Goal: Information Seeking & Learning: Learn about a topic

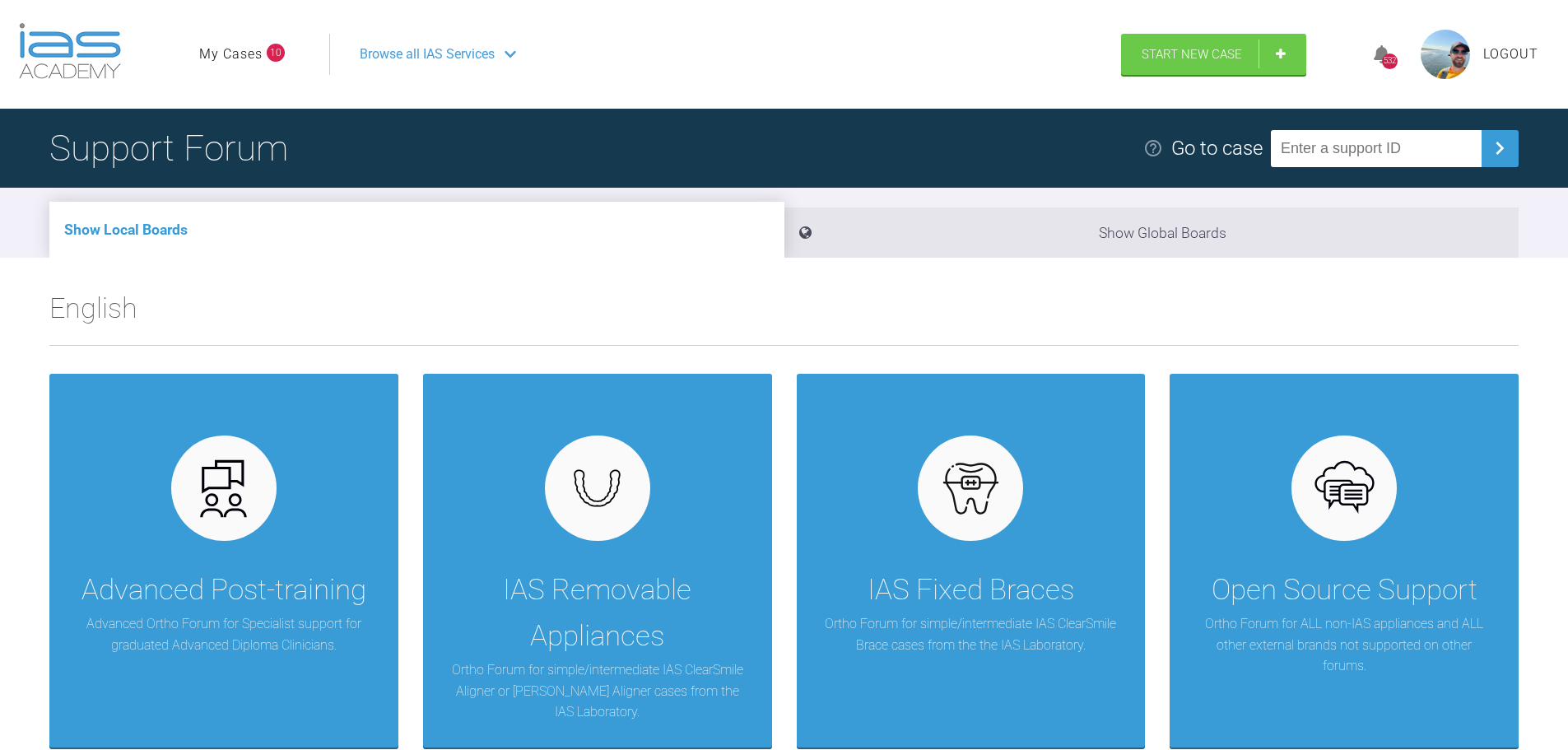
click at [245, 54] on link "My Cases" at bounding box center [230, 55] width 63 height 22
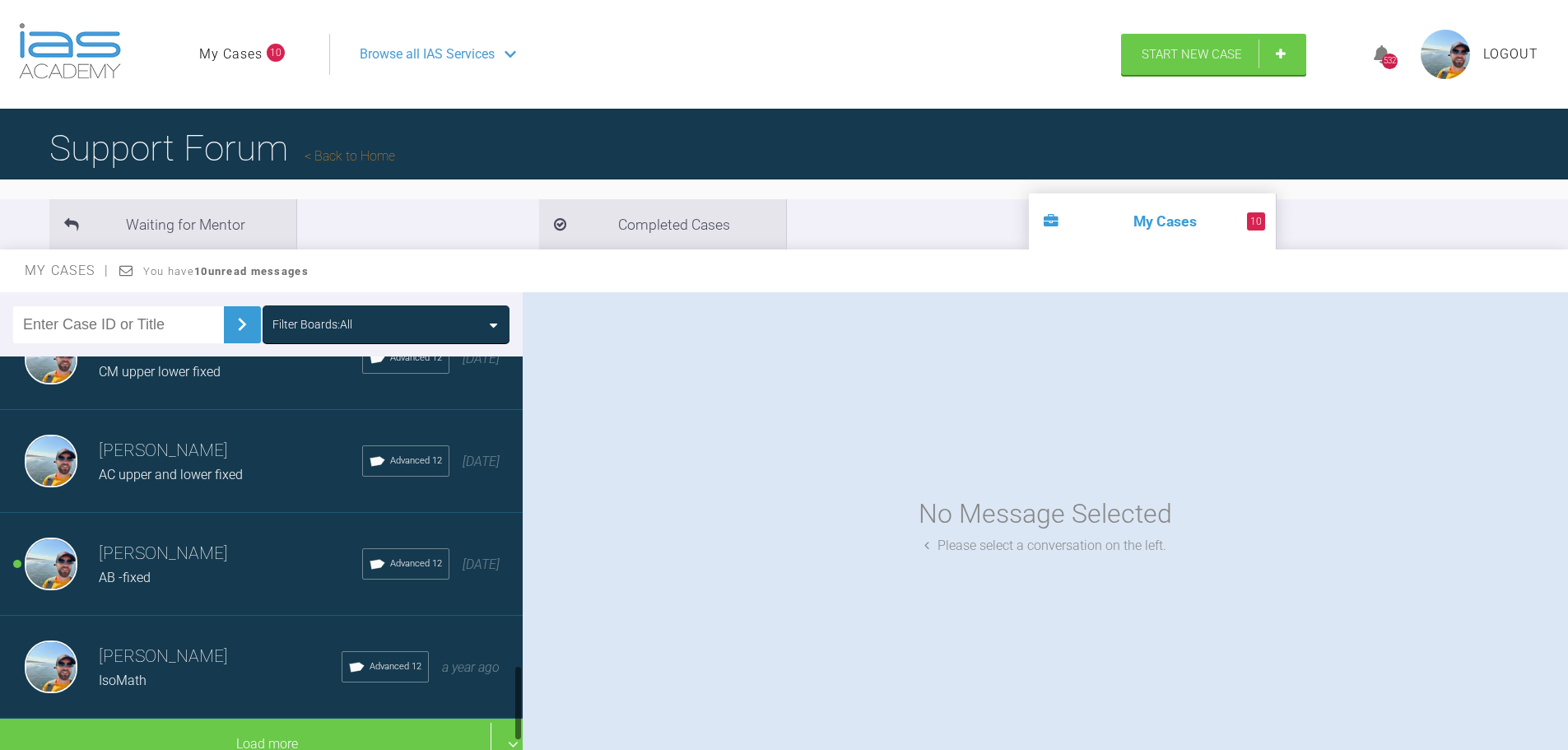
scroll to position [1708, 0]
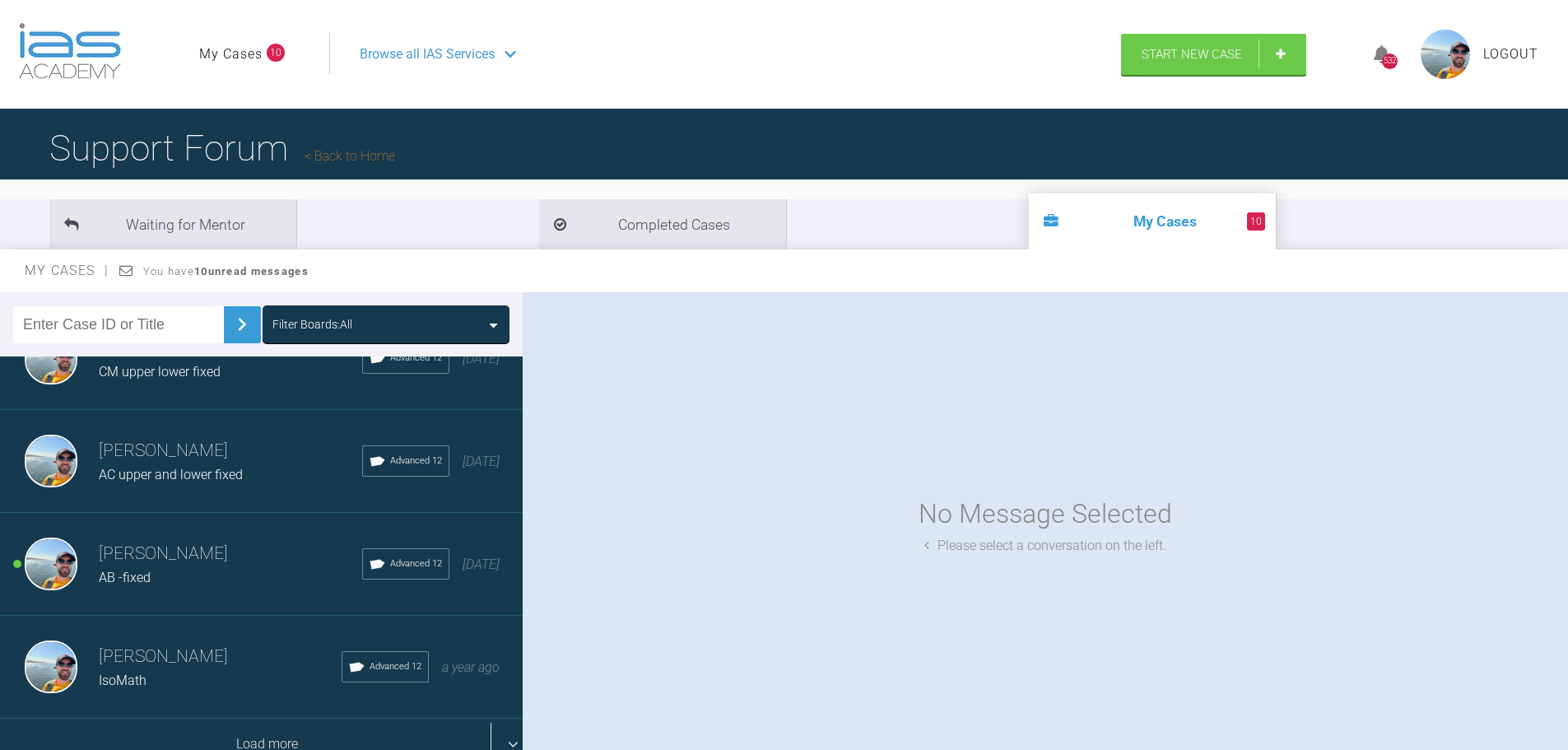
click at [298, 730] on div "Load more" at bounding box center [267, 744] width 535 height 51
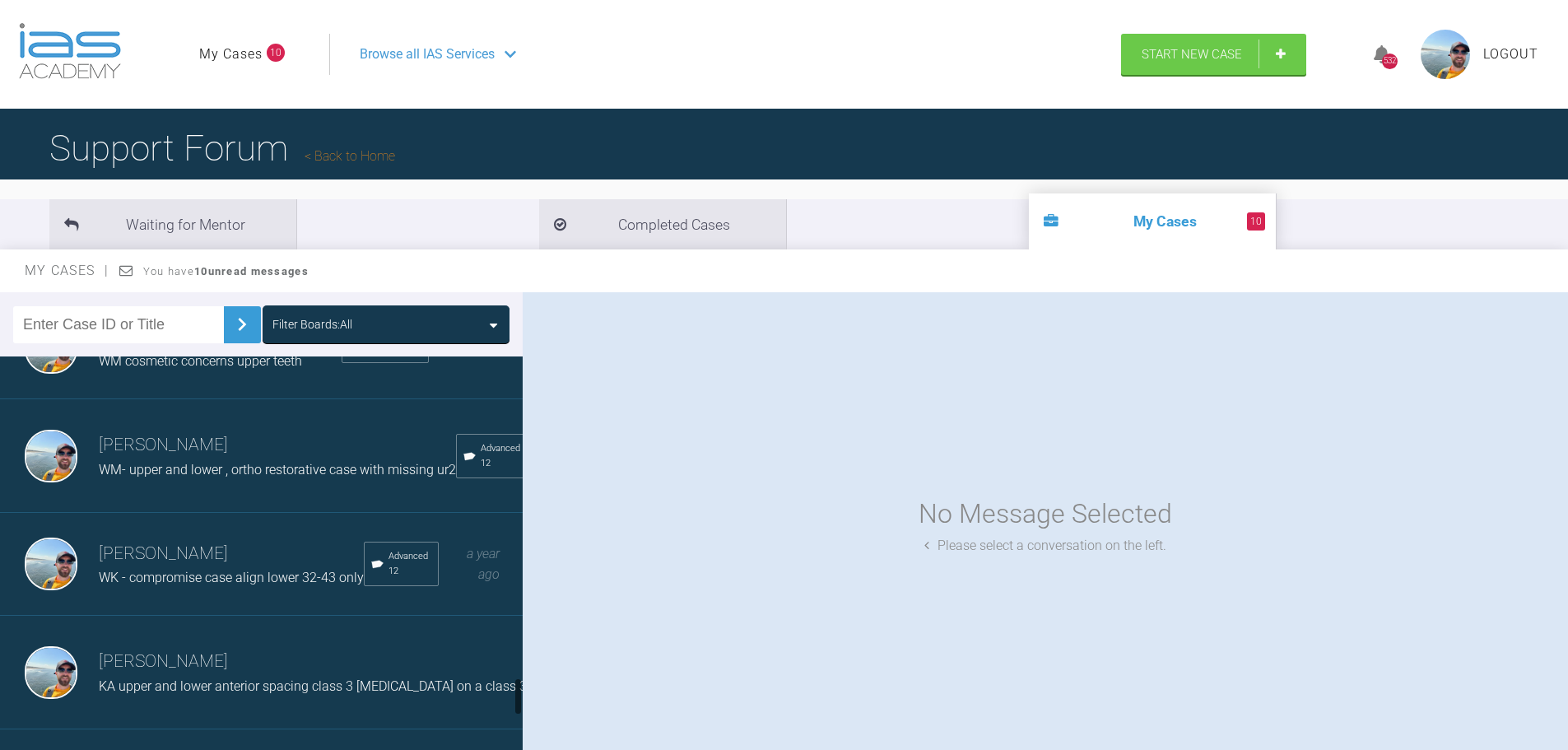
scroll to position [3354, 0]
click at [237, 582] on span "WK - compromise case align lower 32-43 only" at bounding box center [231, 576] width 265 height 15
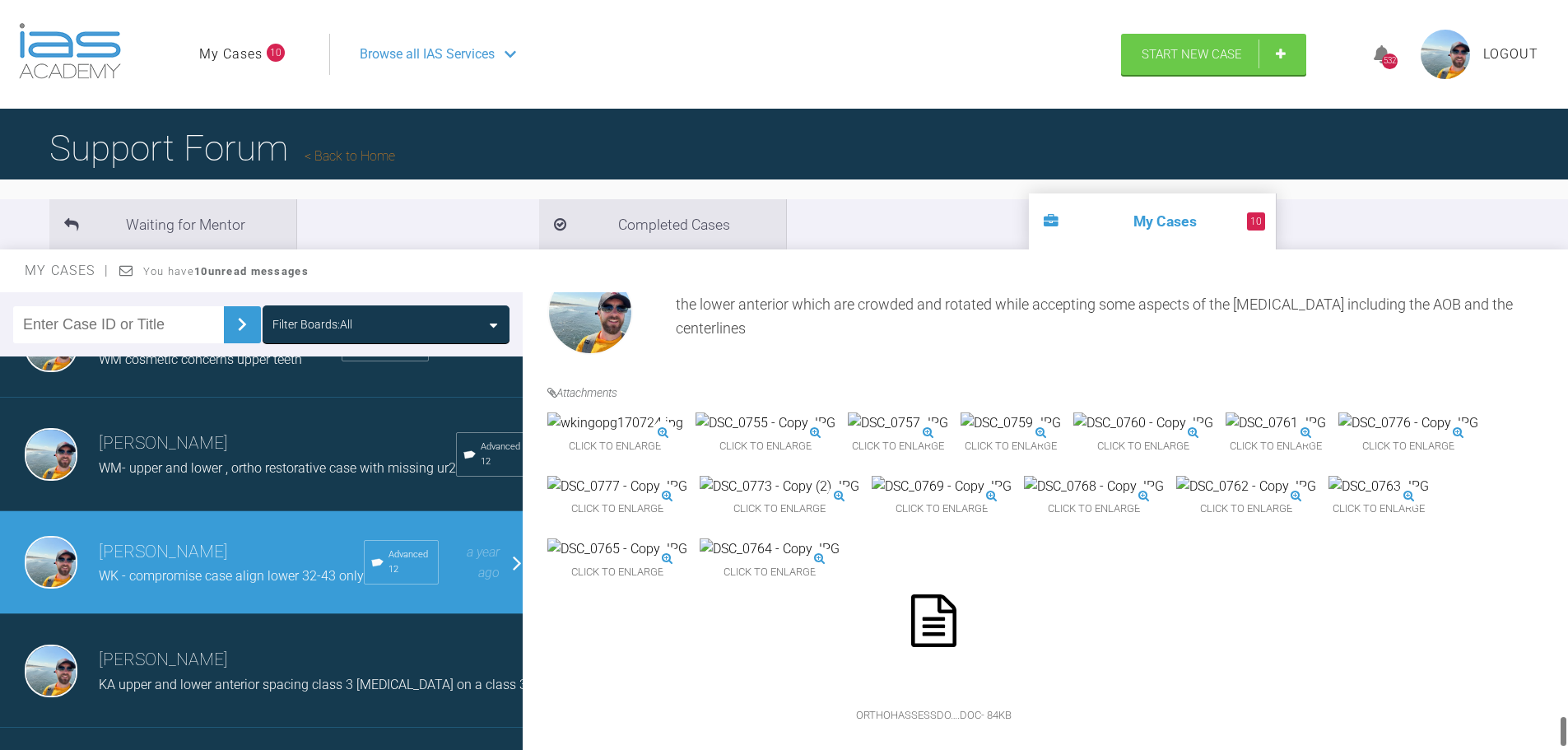
scroll to position [6035, 0]
drag, startPoint x: 1564, startPoint y: 496, endPoint x: 1557, endPoint y: 728, distance: 232.1
click at [1557, 728] on div "[PERSON_NAME] WK - compromise case align lower 32-43 only a few seconds ago Tie…" at bounding box center [1045, 524] width 1045 height 465
click at [1557, 728] on div "[PERSON_NAME] wrote... a year ago The patient is having lots of dentistry carri…" at bounding box center [1051, 477] width 1057 height 586
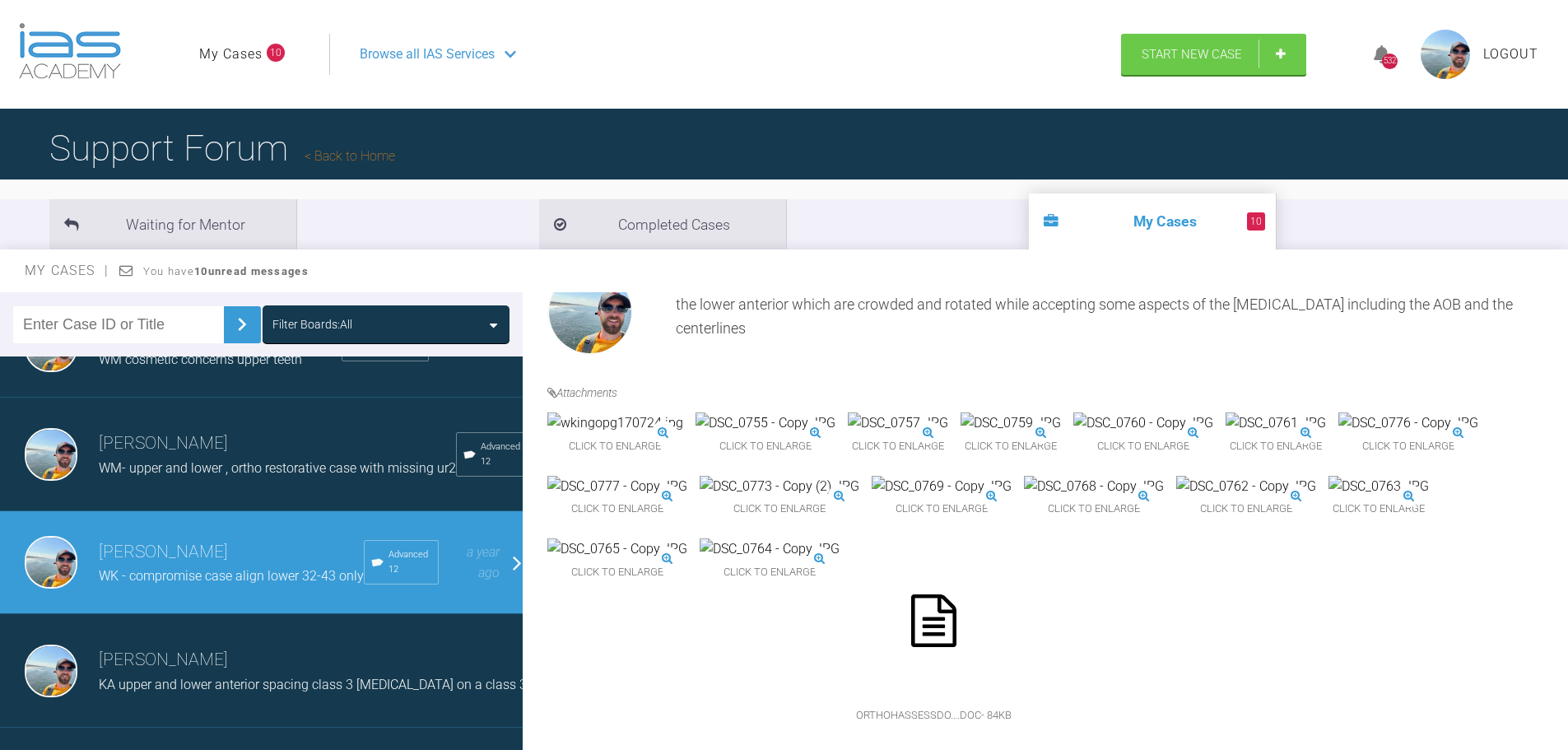
click at [812, 433] on img at bounding box center [765, 424] width 140 height 22
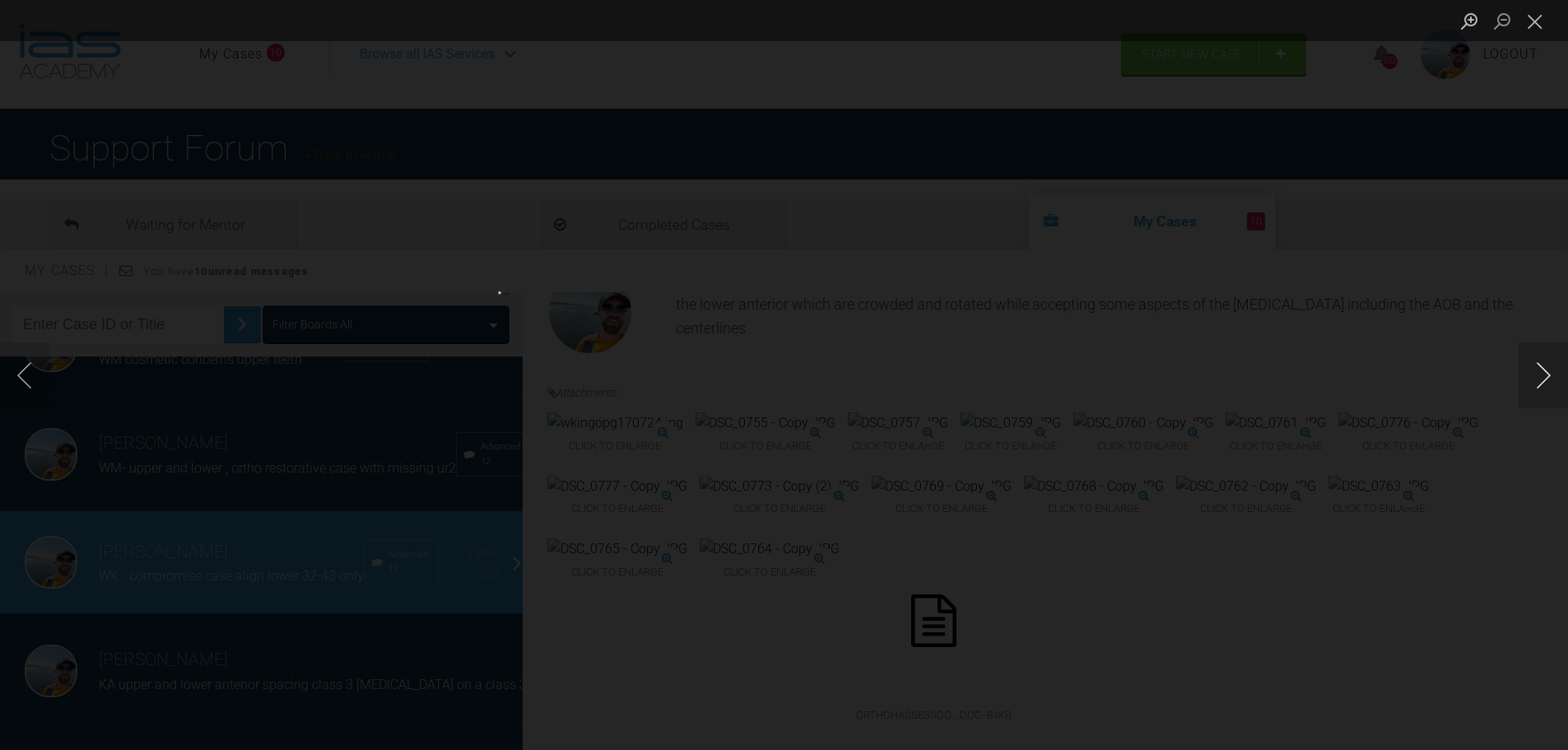
click at [1545, 374] on button "Next image" at bounding box center [1543, 375] width 49 height 66
click at [1545, 373] on button "Next image" at bounding box center [1543, 375] width 49 height 66
click at [1542, 372] on button "Next image" at bounding box center [1543, 375] width 49 height 66
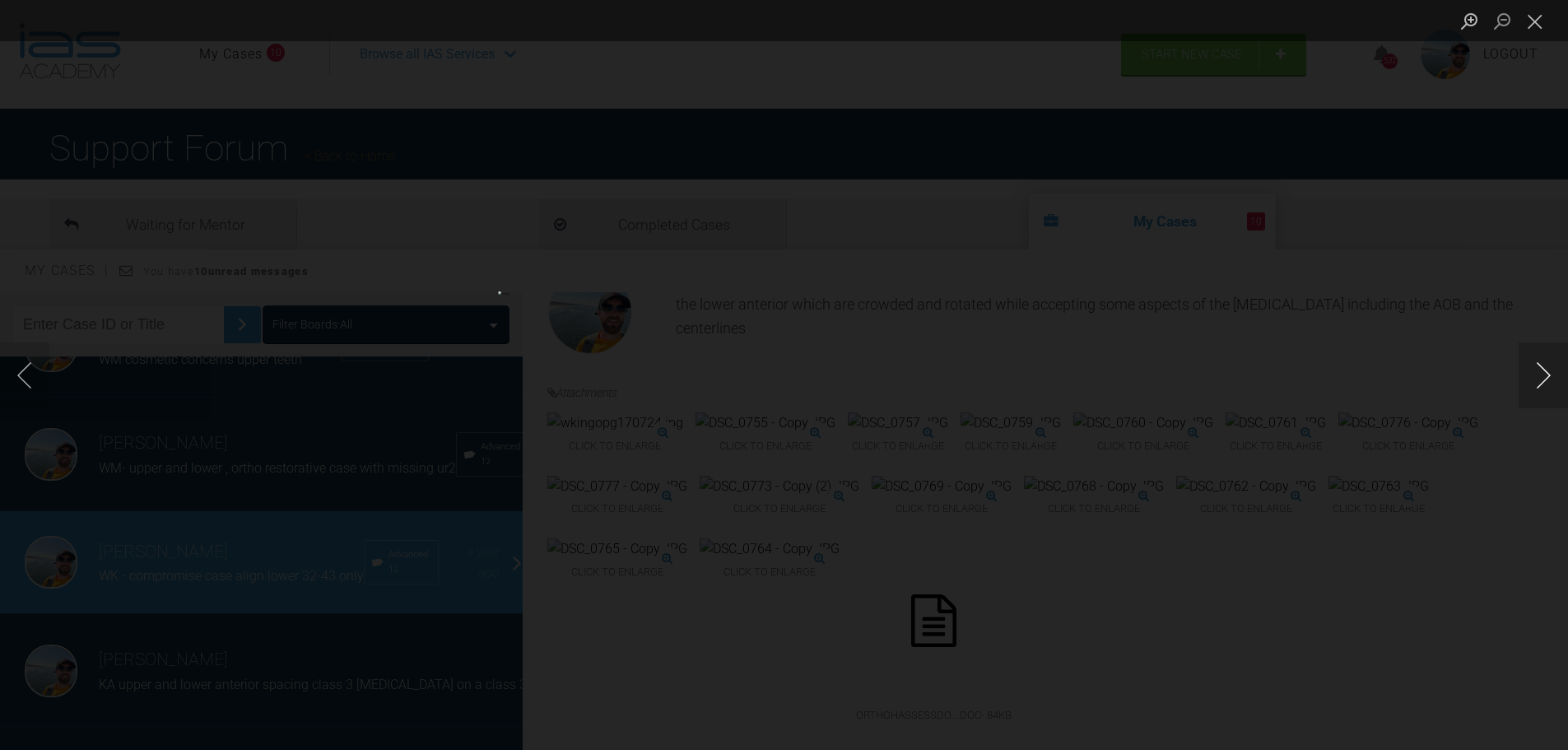
click at [1545, 374] on button "Next image" at bounding box center [1543, 375] width 49 height 66
click at [1540, 374] on button "Next image" at bounding box center [1543, 375] width 49 height 66
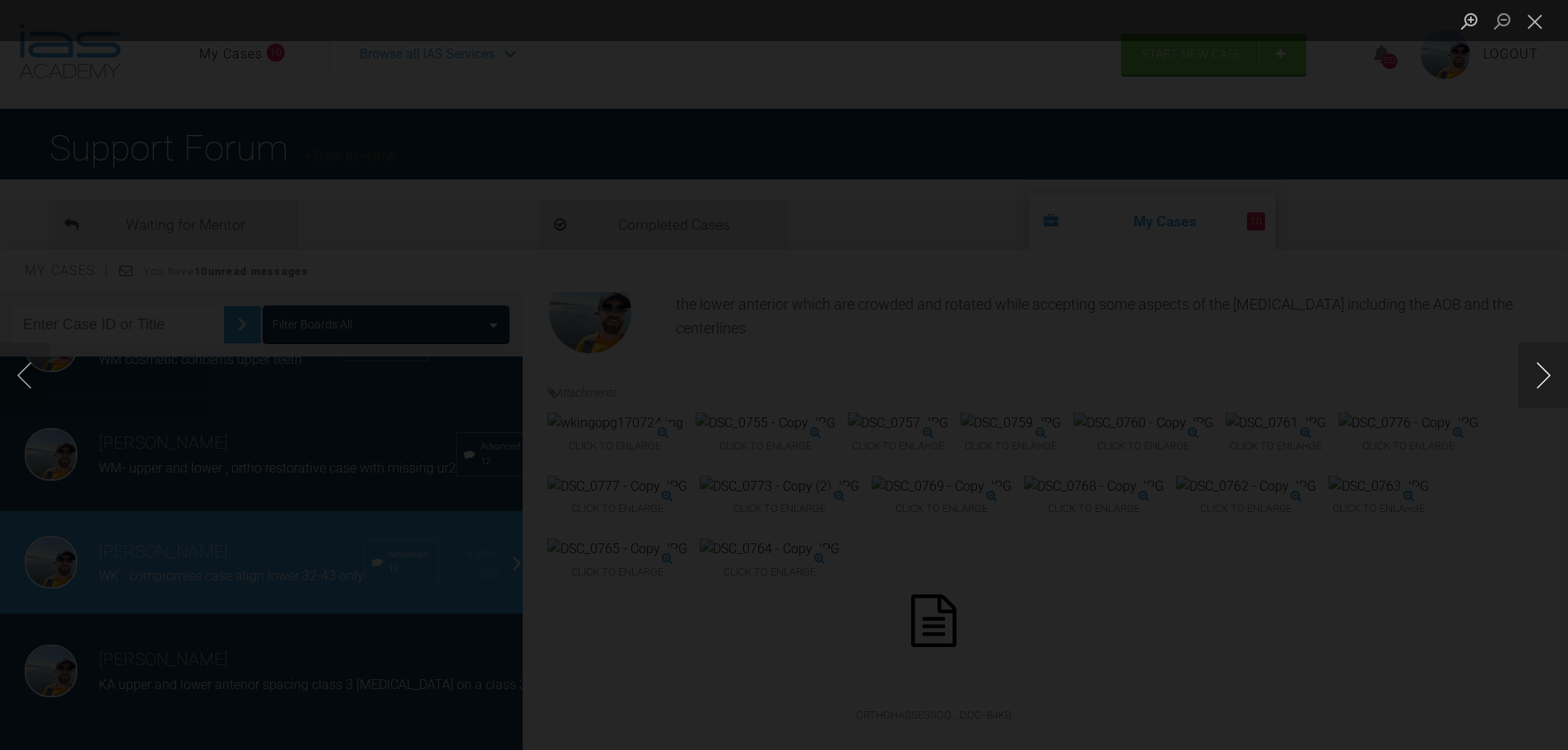
click at [1540, 374] on button "Next image" at bounding box center [1543, 375] width 49 height 66
click at [1539, 21] on button "Close lightbox" at bounding box center [1535, 21] width 33 height 29
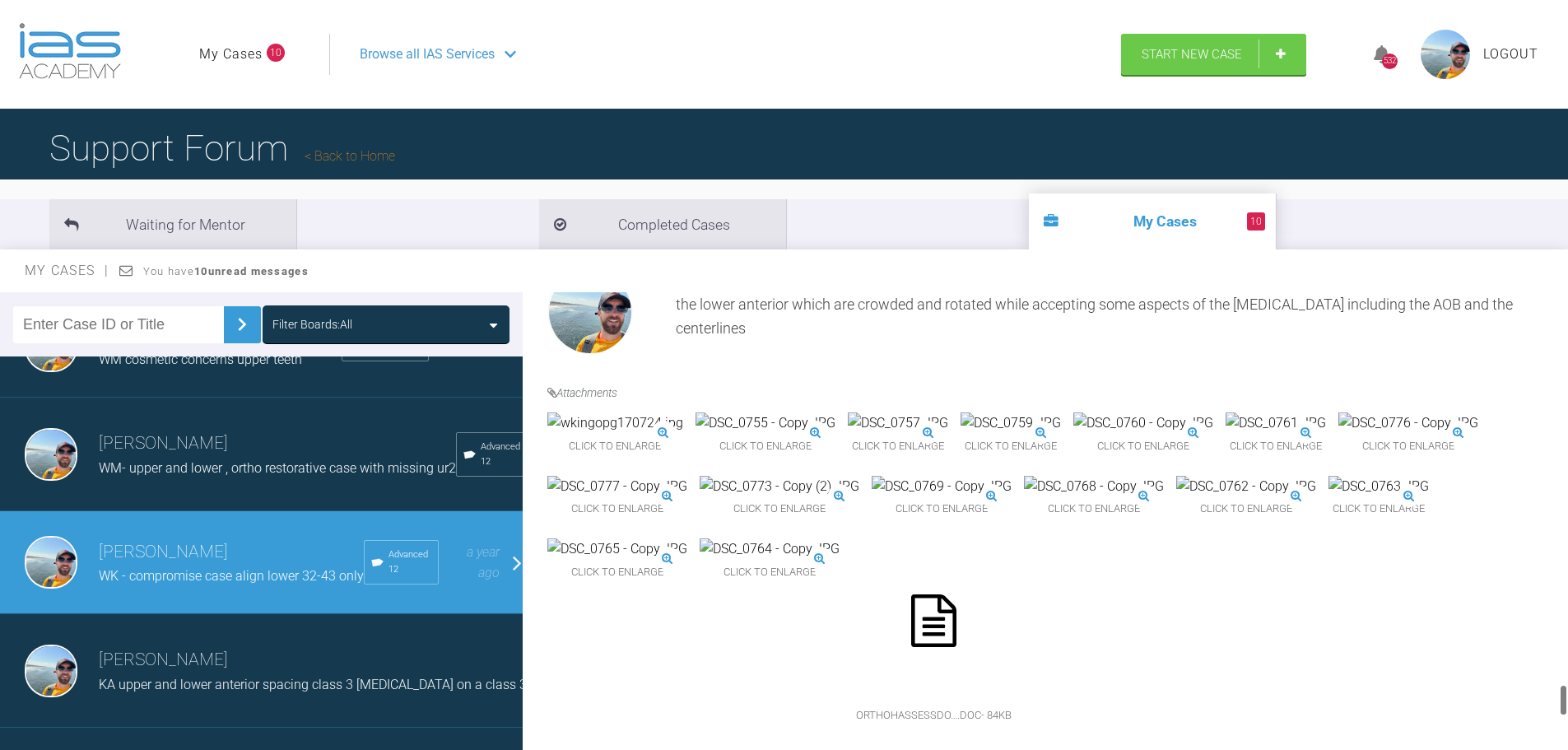
scroll to position [5567, 0]
